Goal: Task Accomplishment & Management: Complete application form

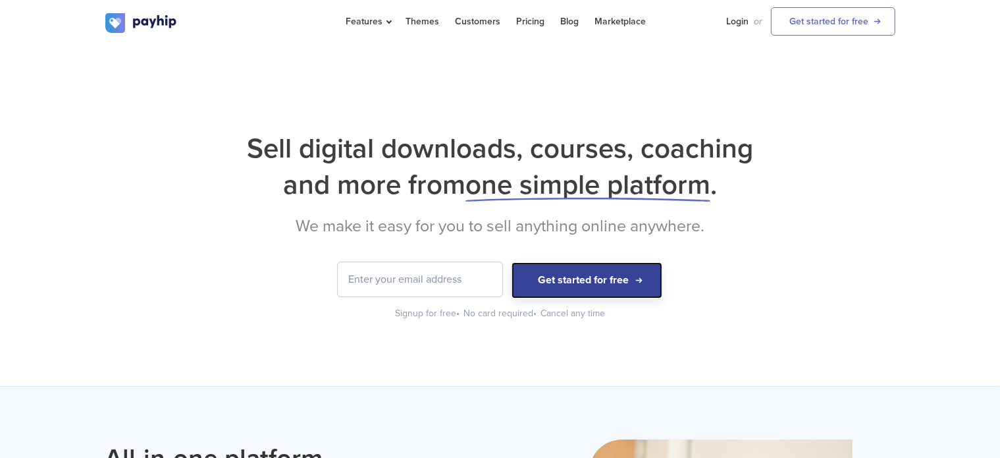
click at [591, 281] on button "Get started for free" at bounding box center [587, 280] width 151 height 36
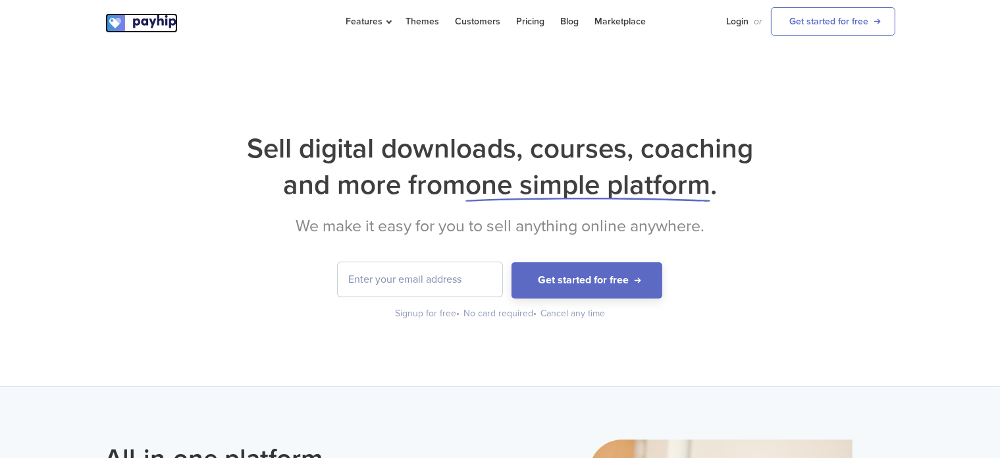
click at [165, 22] on img at bounding box center [141, 23] width 72 height 20
